Goal: Task Accomplishment & Management: Manage account settings

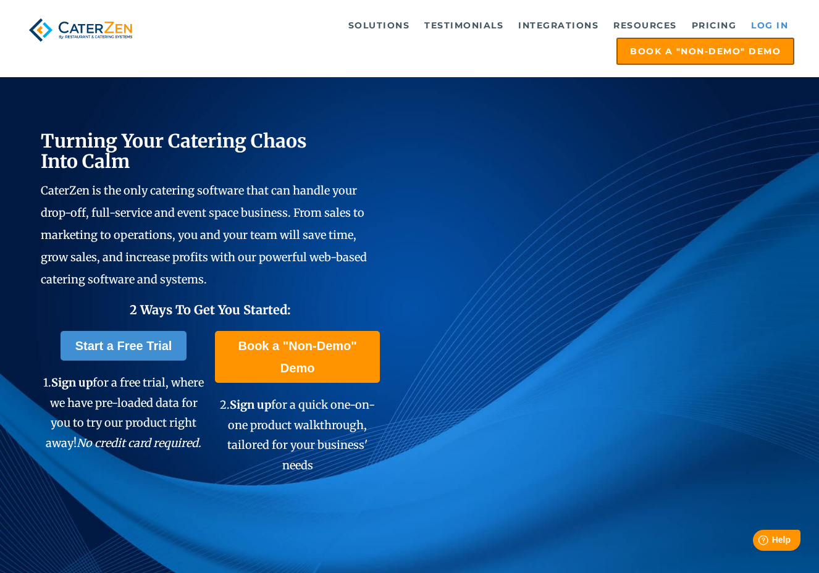
click at [745, 20] on link "Log in" at bounding box center [769, 25] width 49 height 25
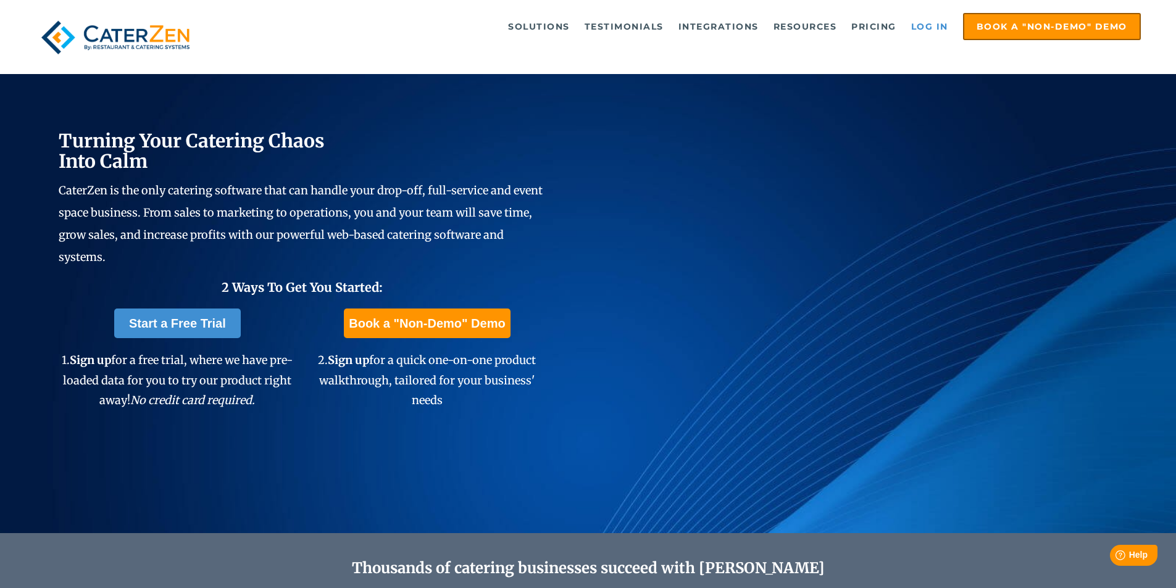
click at [919, 30] on link "Log in" at bounding box center [929, 26] width 49 height 25
click at [938, 22] on link "Log in" at bounding box center [929, 26] width 49 height 25
